Goal: Find specific page/section: Find specific page/section

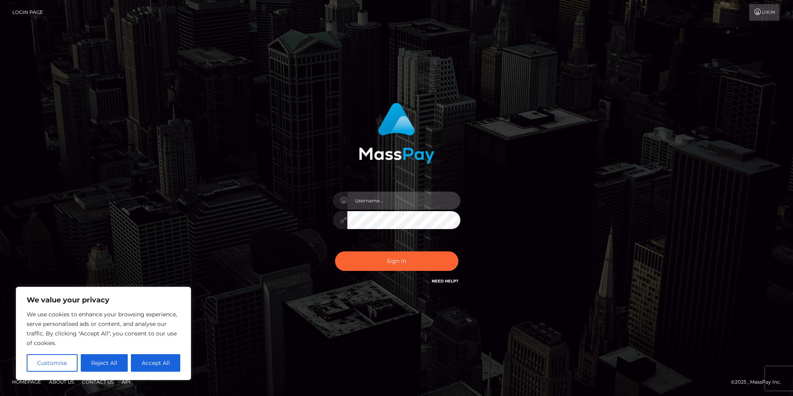
type input "max.guan"
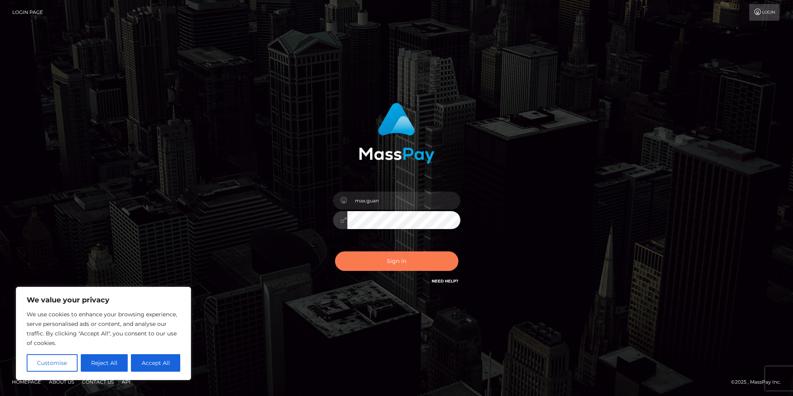
click at [399, 253] on button "Sign in" at bounding box center [396, 261] width 123 height 20
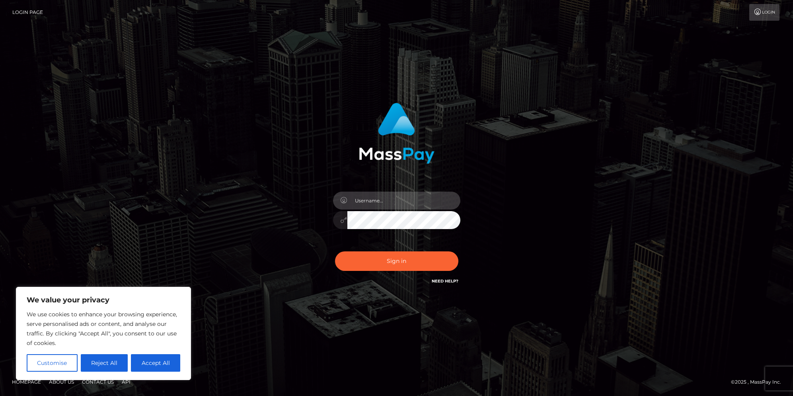
type input "max.guan"
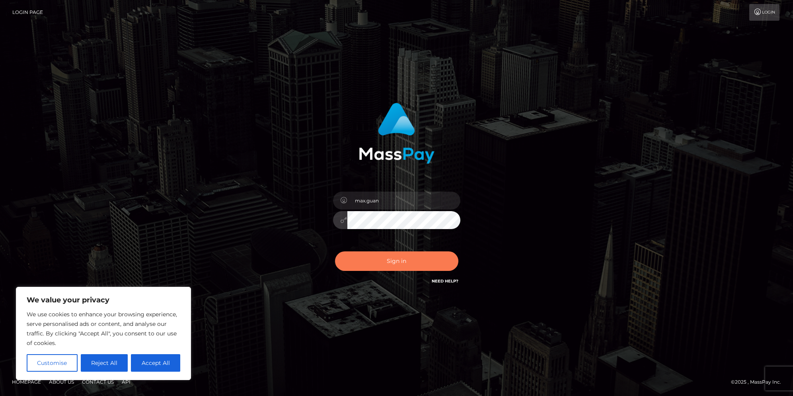
click at [373, 258] on button "Sign in" at bounding box center [396, 261] width 123 height 20
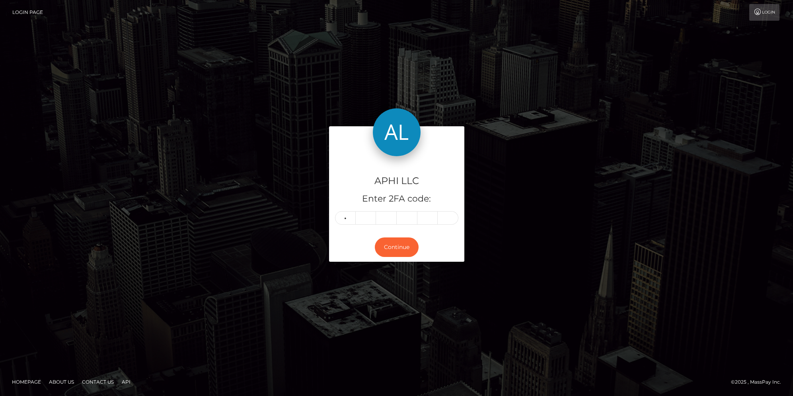
type input "6"
type input "0"
type input "7"
type input "8"
type input "0"
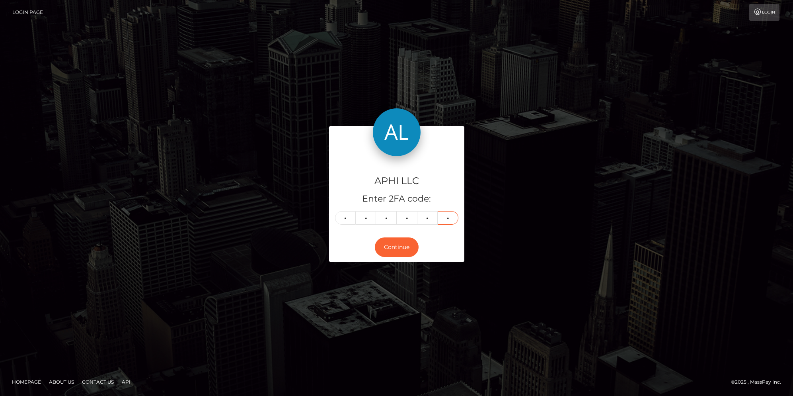
type input "4"
click at [396, 246] on button "Continue" at bounding box center [397, 247] width 44 height 20
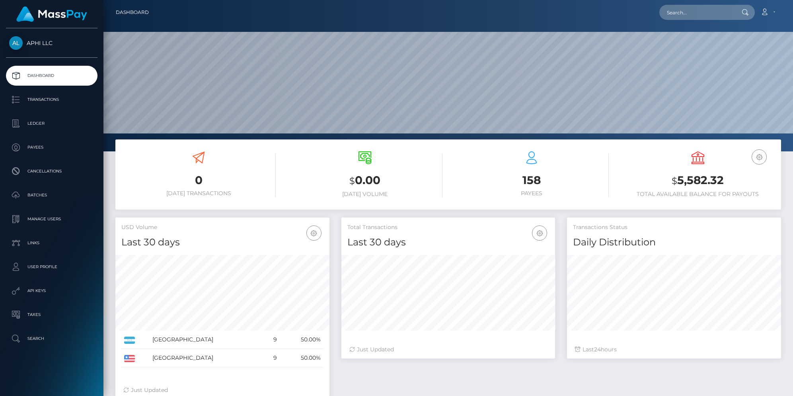
scroll to position [141, 214]
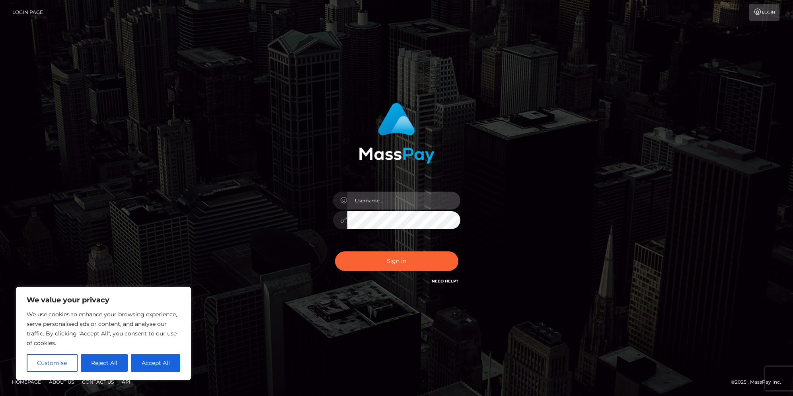
type input "max.guan"
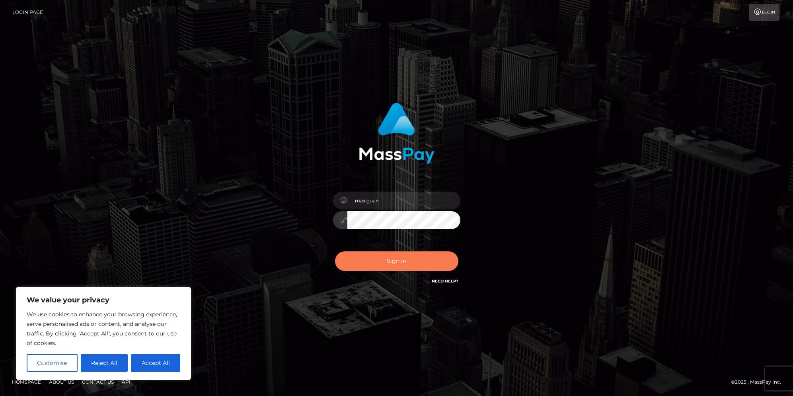
click at [396, 261] on button "Sign in" at bounding box center [396, 261] width 123 height 20
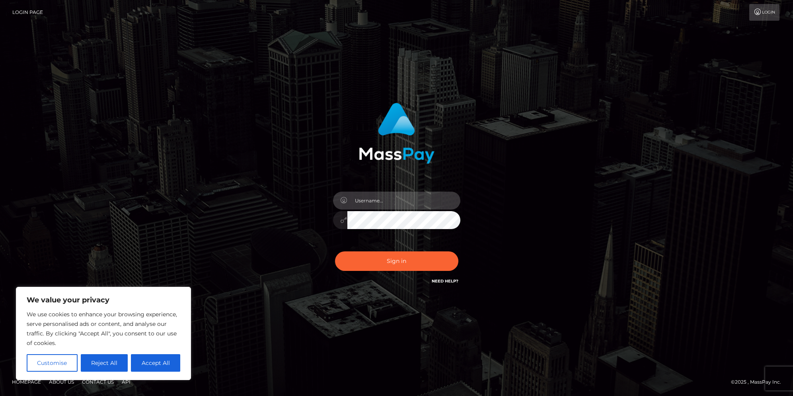
type input "max.guan"
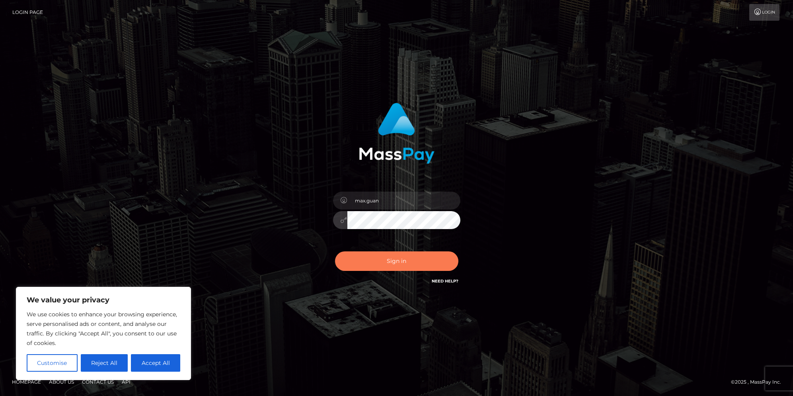
click at [399, 264] on button "Sign in" at bounding box center [396, 261] width 123 height 20
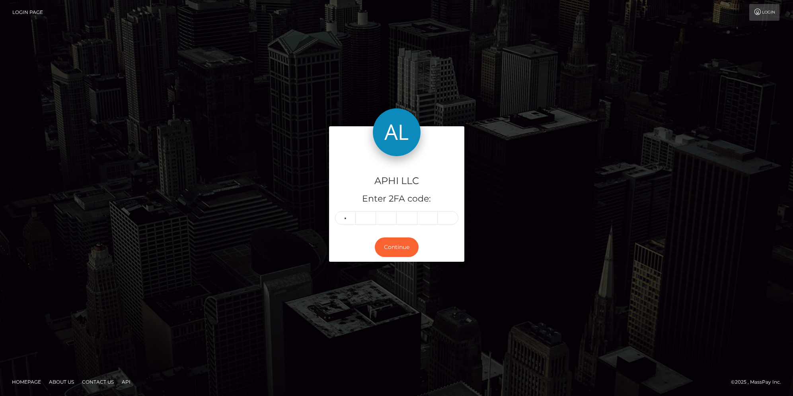
type input "0"
type input "9"
type input "5"
type input "6"
type input "5"
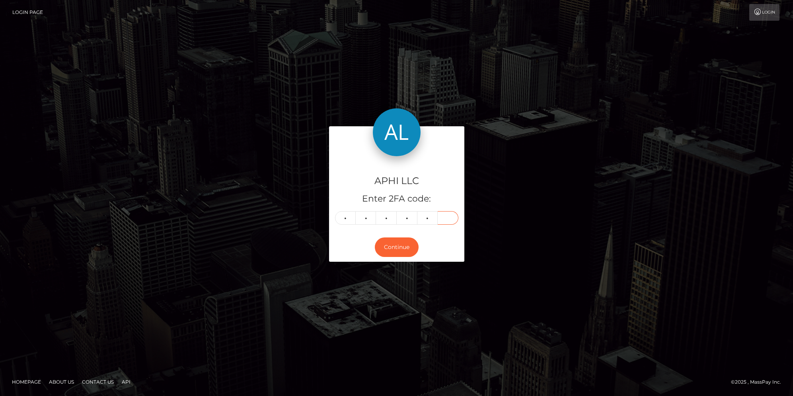
type input "2"
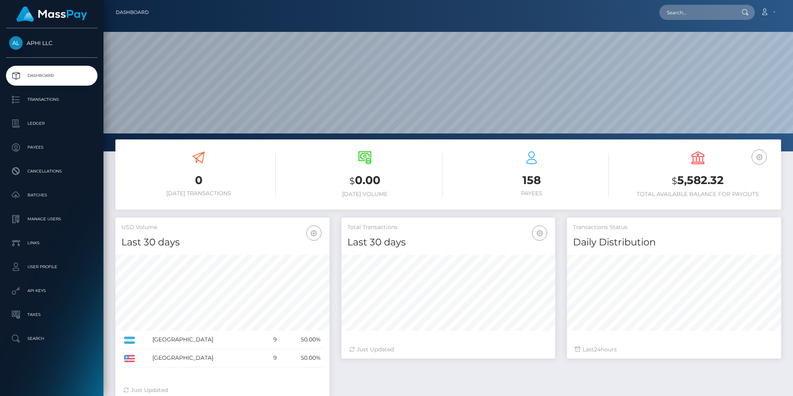
scroll to position [141, 214]
click at [58, 140] on link "Payees" at bounding box center [52, 147] width 92 height 20
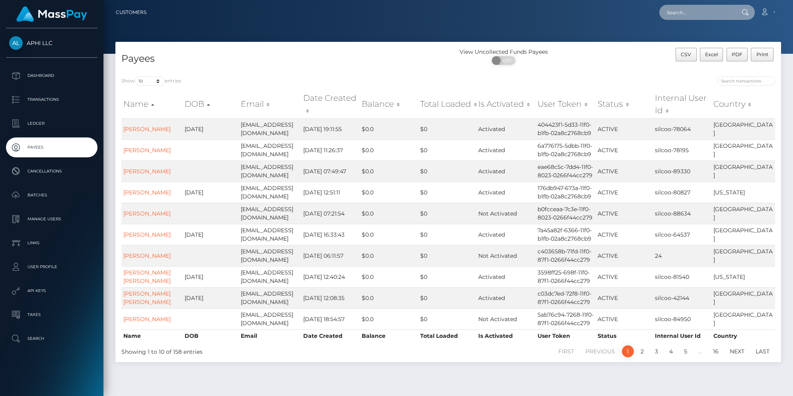
click at [711, 17] on input "text" at bounding box center [697, 12] width 75 height 15
paste input "095652"
click at [699, 14] on input "095652" at bounding box center [697, 12] width 75 height 15
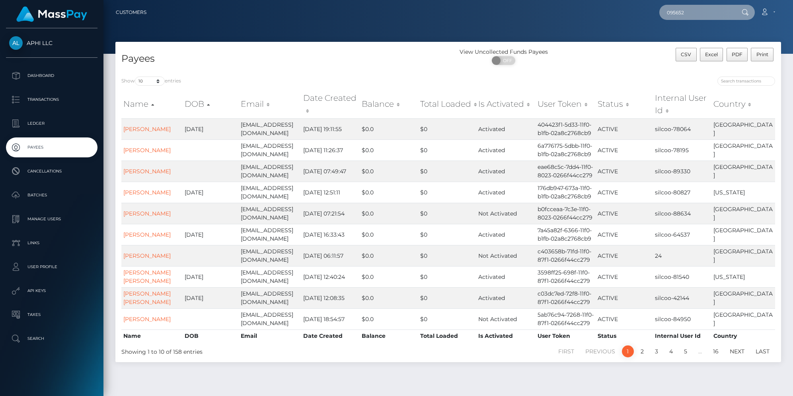
paste input "kyrianette08@gmail.com"
type input "kyrianette08@gmail.com"
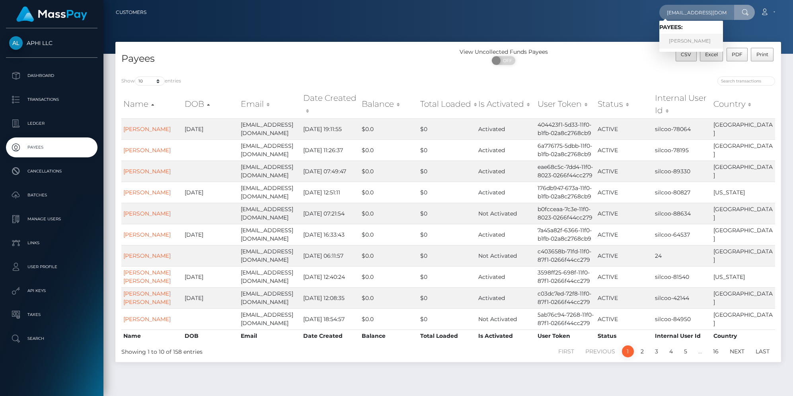
click at [677, 41] on link "KYRIANETTE PEREZ ROSARIO" at bounding box center [692, 41] width 64 height 15
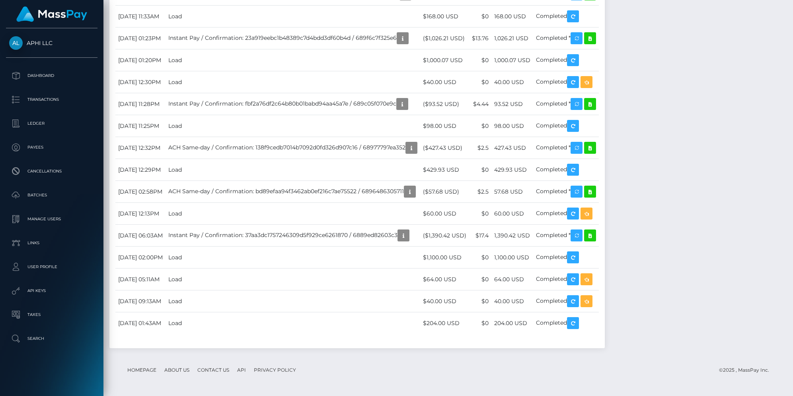
scroll to position [2070, 0]
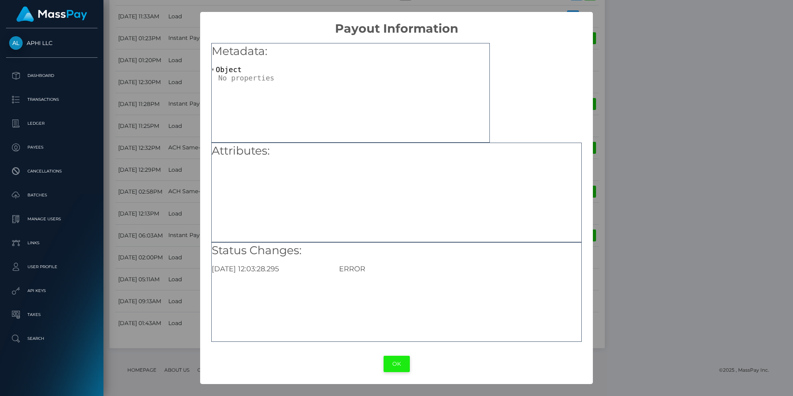
click at [396, 365] on button "OK" at bounding box center [397, 363] width 26 height 16
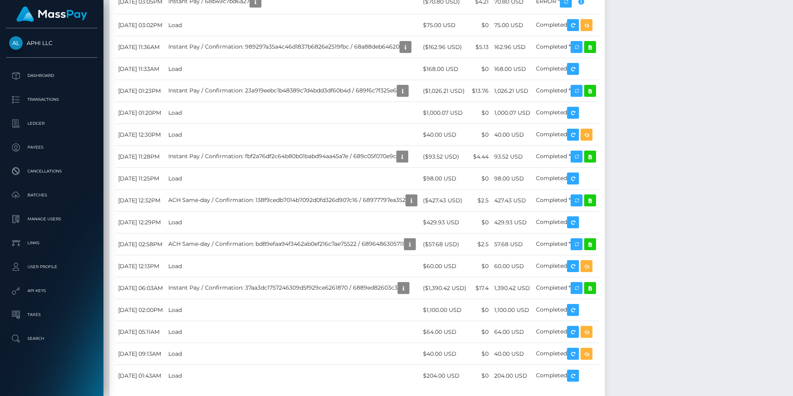
scroll to position [1709, 0]
